Goal: Information Seeking & Learning: Learn about a topic

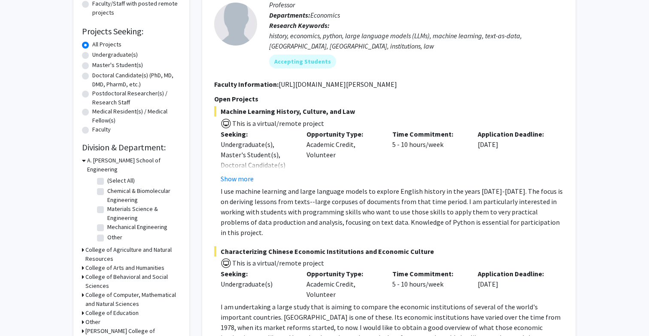
scroll to position [122, 0]
click at [100, 162] on h3 "A. [PERSON_NAME] School of Engineering" at bounding box center [134, 165] width 94 height 18
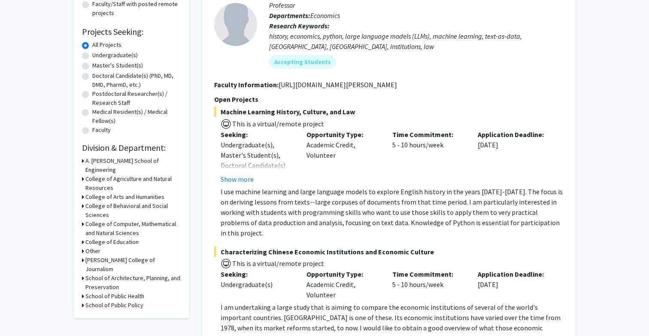
click at [94, 292] on h3 "School of Public Health" at bounding box center [114, 296] width 59 height 9
click at [107, 303] on label "(Select All)" at bounding box center [120, 307] width 27 height 9
click at [107, 303] on input "(Select All)" at bounding box center [110, 306] width 6 height 6
checkbox input "true"
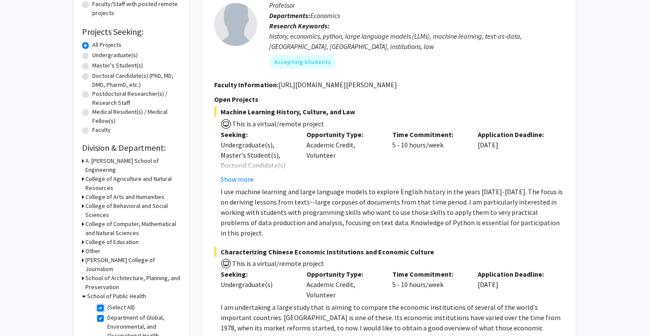
checkbox input "true"
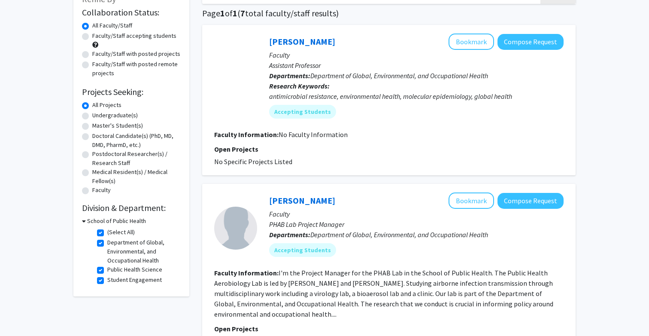
scroll to position [58, 0]
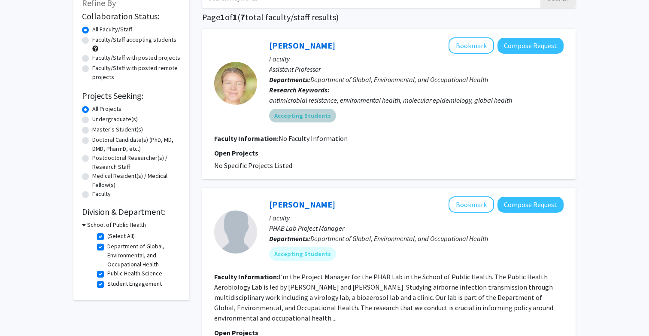
click at [372, 121] on div "Accepting Students" at bounding box center [416, 115] width 298 height 17
click at [298, 117] on mat-chip "Accepting Students" at bounding box center [302, 116] width 67 height 14
click at [440, 148] on p "Open Projects" at bounding box center [388, 153] width 349 height 10
click at [83, 227] on icon at bounding box center [84, 224] width 4 height 9
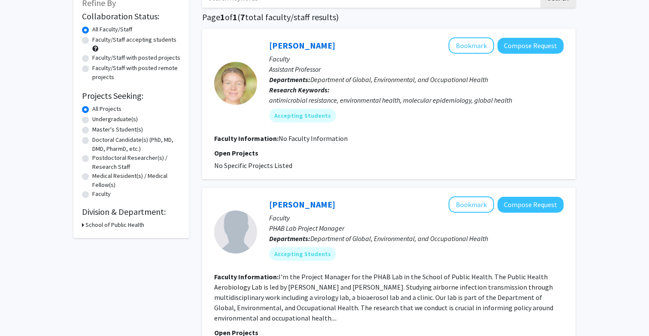
click at [83, 225] on icon at bounding box center [83, 224] width 2 height 9
checkbox input "false"
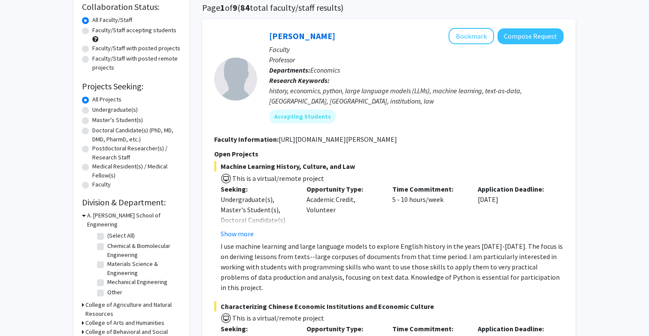
scroll to position [122, 0]
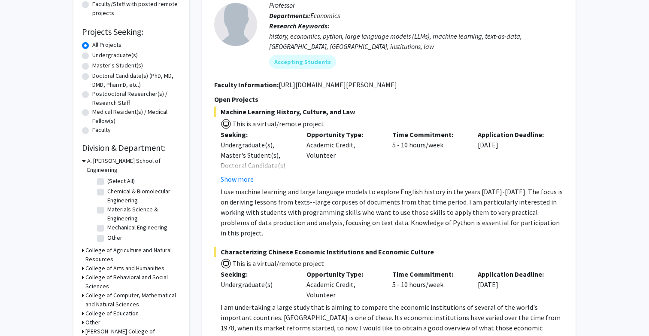
click at [86, 161] on div "A. [PERSON_NAME] School of Engineering" at bounding box center [131, 165] width 99 height 18
click at [85, 161] on icon at bounding box center [84, 160] width 4 height 9
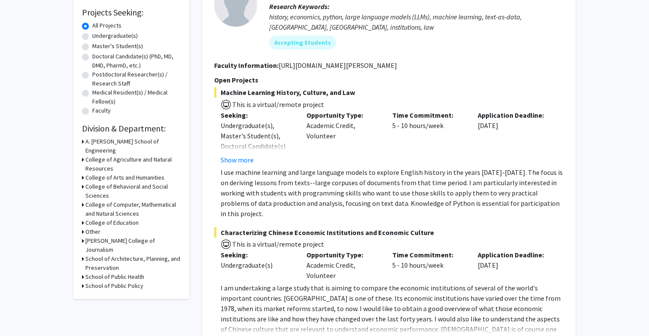
scroll to position [146, 0]
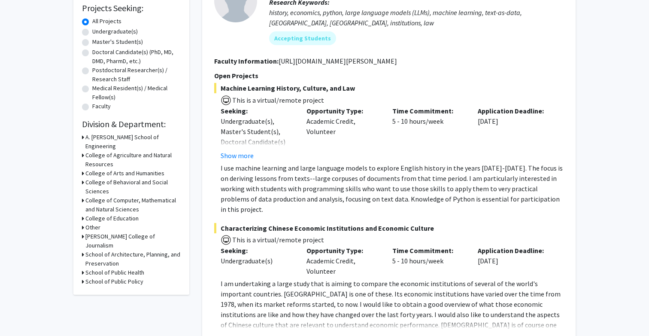
click at [91, 199] on h3 "College of Computer, Mathematical and Natural Sciences" at bounding box center [132, 205] width 95 height 18
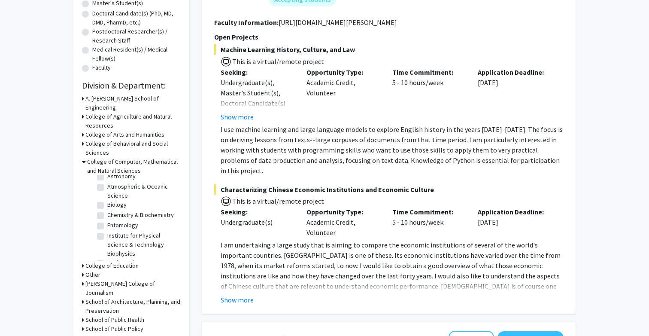
scroll to position [17, 0]
click at [107, 199] on label "Biology" at bounding box center [116, 203] width 19 height 9
click at [107, 199] on input "Biology" at bounding box center [110, 202] width 6 height 6
checkbox input "true"
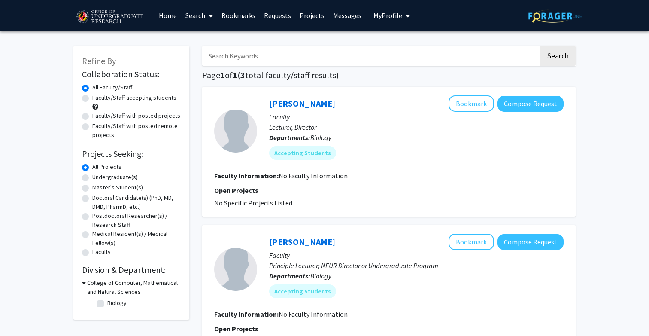
checkbox input "false"
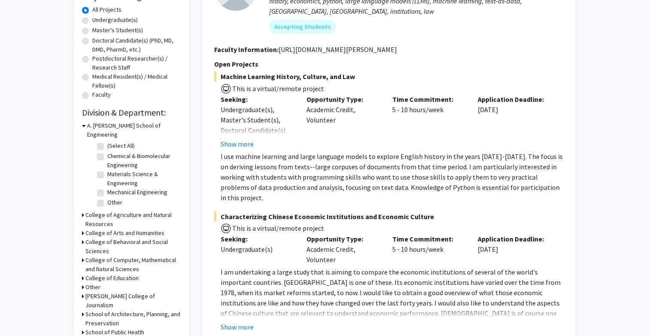
scroll to position [173, 0]
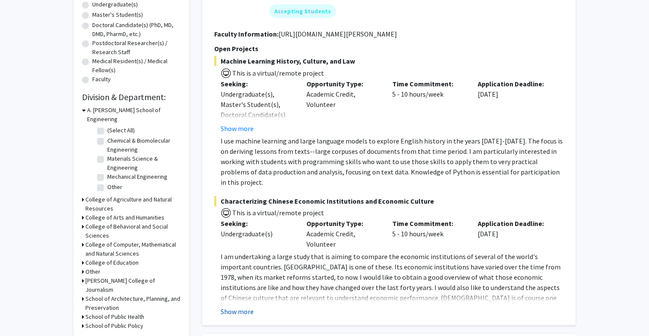
click at [238, 306] on button "Show more" at bounding box center [237, 311] width 33 height 10
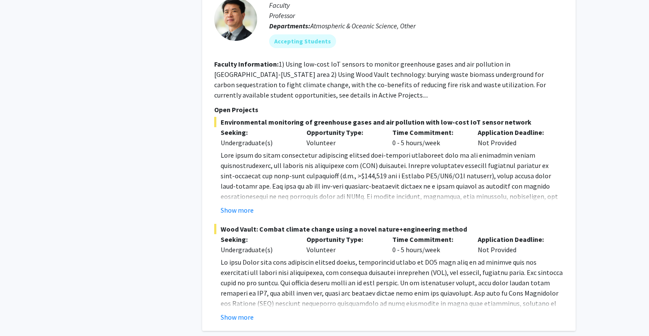
scroll to position [1251, 0]
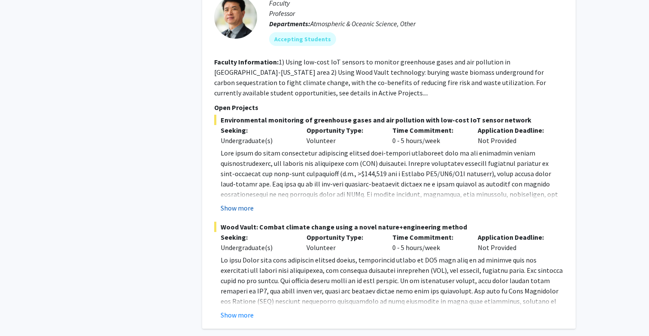
click at [245, 203] on button "Show more" at bounding box center [237, 208] width 33 height 10
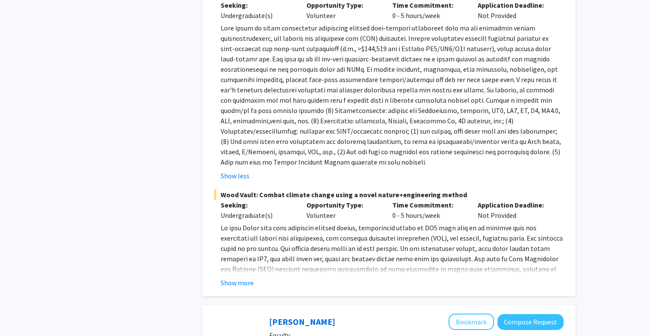
scroll to position [1377, 0]
click at [242, 276] on button "Show more" at bounding box center [237, 281] width 33 height 10
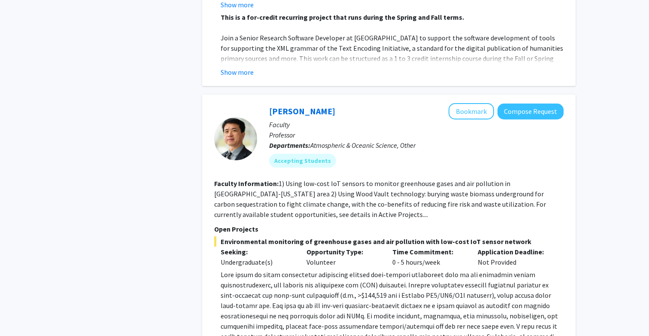
scroll to position [1108, 0]
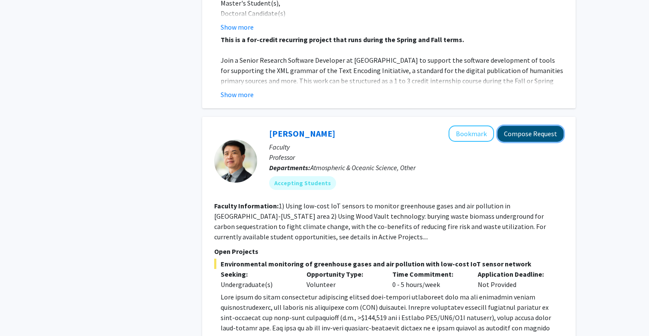
click at [511, 126] on button "Compose Request" at bounding box center [531, 134] width 66 height 16
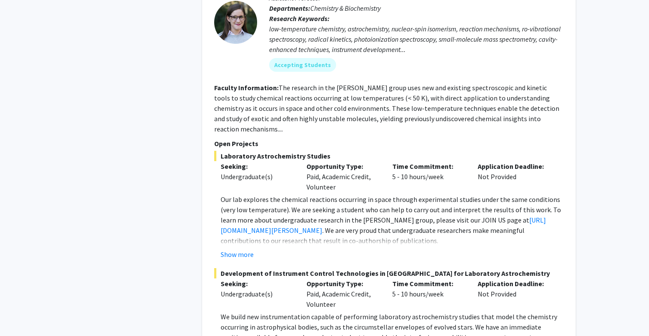
scroll to position [1534, 0]
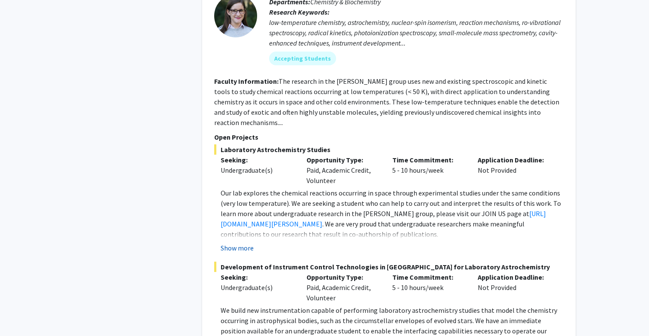
click at [241, 243] on button "Show more" at bounding box center [237, 248] width 33 height 10
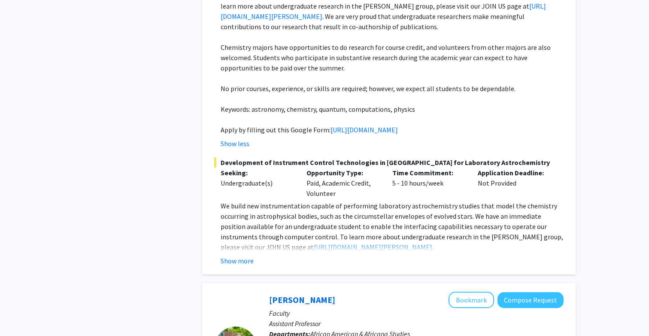
scroll to position [1742, 0]
click at [221, 255] on button "Show more" at bounding box center [237, 260] width 33 height 10
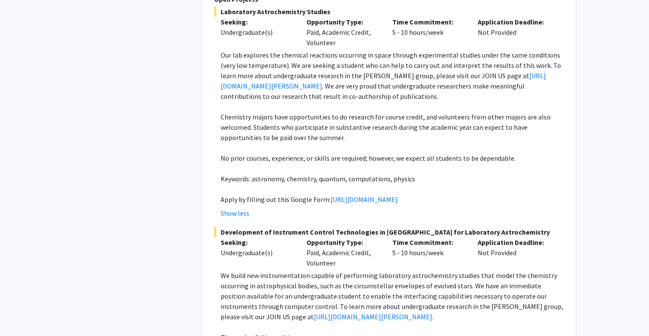
scroll to position [1668, 0]
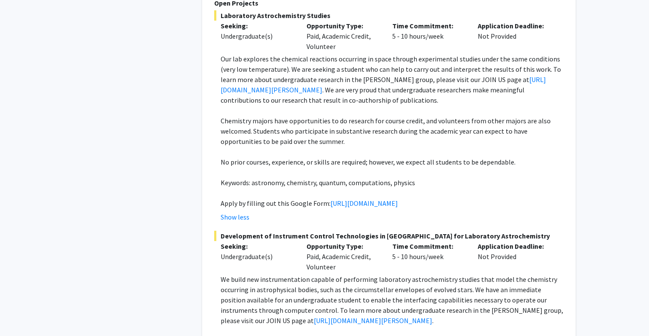
click at [469, 177] on p "Keywords: astronomy, chemistry, quantum, computations, physics" at bounding box center [392, 182] width 343 height 10
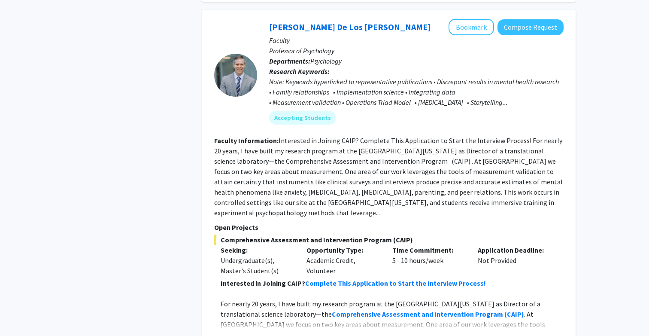
scroll to position [2550, 0]
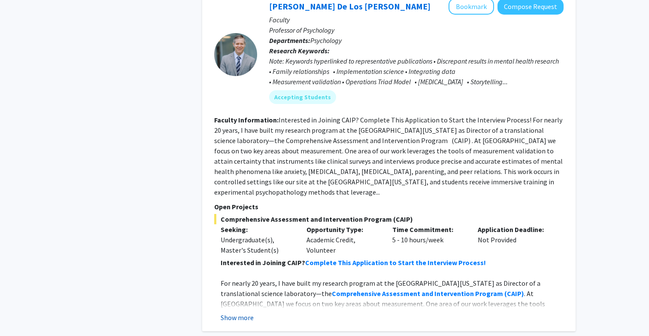
click at [232, 312] on button "Show more" at bounding box center [237, 317] width 33 height 10
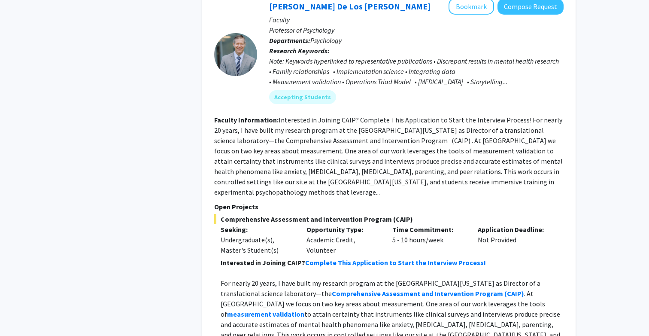
click at [428, 168] on fg-read-more "Interested in Joining CAIP? Complete This Application to Start the Interview Pr…" at bounding box center [388, 155] width 349 height 81
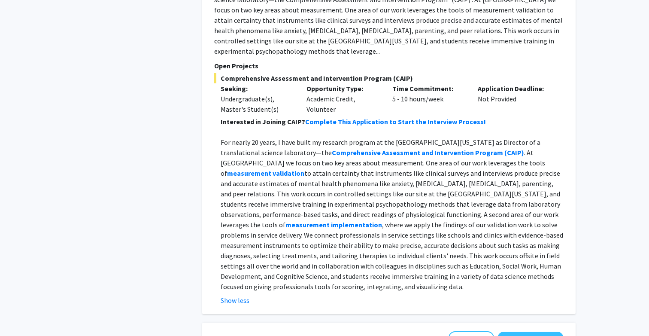
scroll to position [2696, 0]
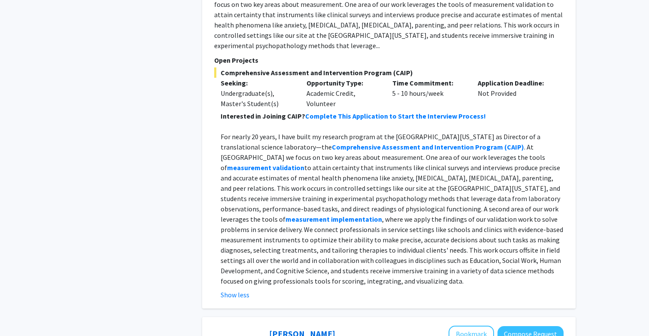
click at [353, 175] on p "For nearly 20 years, I have built my research program at the [GEOGRAPHIC_DATA][…" at bounding box center [392, 208] width 343 height 155
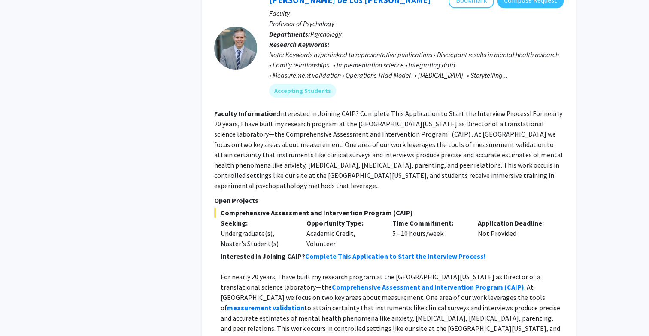
scroll to position [2541, 0]
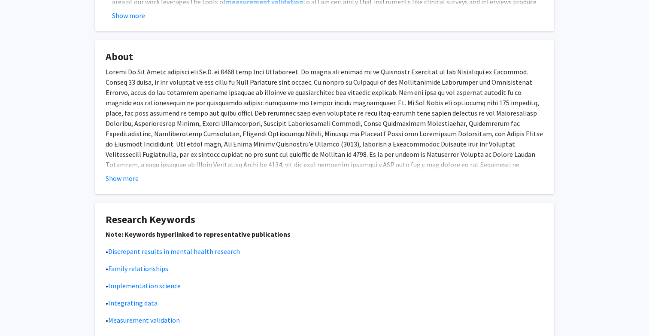
scroll to position [270, 0]
click at [131, 182] on button "Show more" at bounding box center [122, 179] width 33 height 10
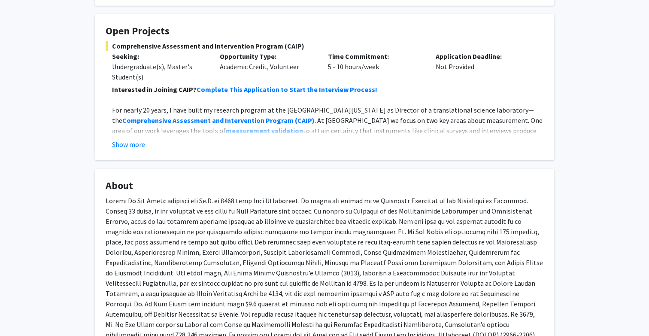
scroll to position [0, 0]
